Goal: Check status: Check status

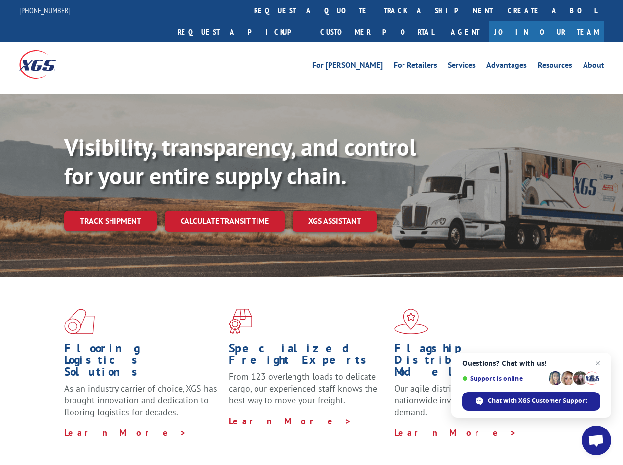
click at [311, 232] on div "Visibility, transparency, and control for your entire supply chain. Track shipm…" at bounding box center [343, 202] width 559 height 138
click at [377, 10] on link "track a shipment" at bounding box center [439, 10] width 124 height 21
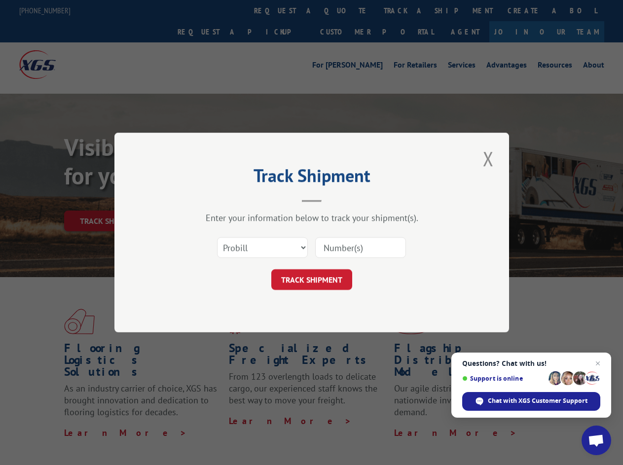
click at [345, 10] on div "Track Shipment Enter your information below to track your shipment(s). Select c…" at bounding box center [311, 232] width 623 height 465
click at [406, 10] on div "Track Shipment Enter your information below to track your shipment(s). Select c…" at bounding box center [311, 232] width 623 height 465
click at [110, 199] on div "Track Shipment Enter your information below to track your shipment(s). Select c…" at bounding box center [311, 232] width 623 height 465
click at [224, 199] on header "Track Shipment" at bounding box center [312, 186] width 296 height 34
click at [335, 199] on header "Track Shipment" at bounding box center [312, 186] width 296 height 34
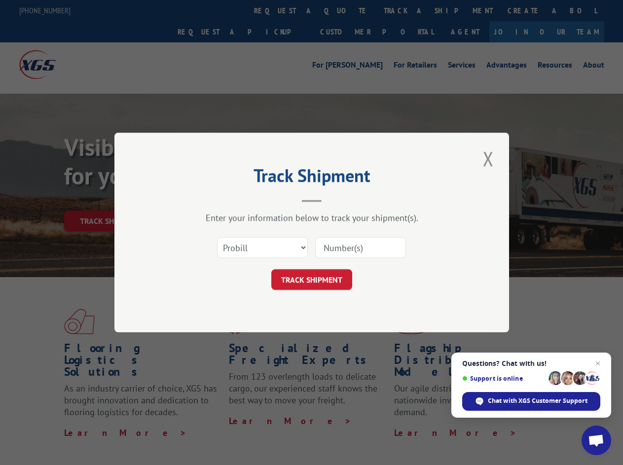
click at [597, 441] on span "Open chat" at bounding box center [596, 442] width 16 height 14
